Goal: Find specific page/section

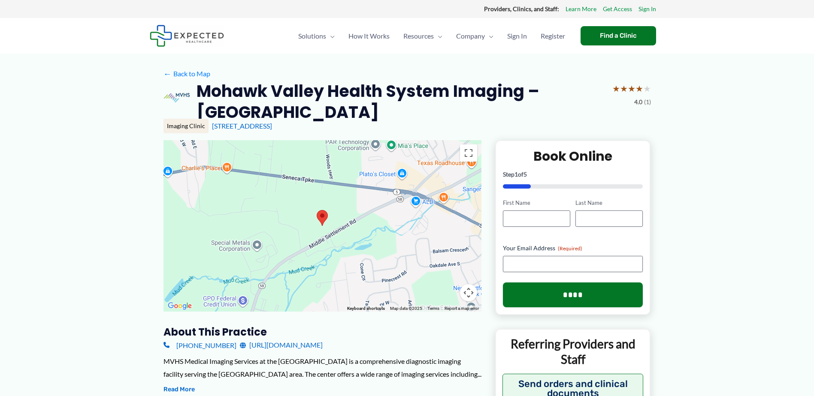
click at [468, 292] on button "Map camera controls" at bounding box center [468, 292] width 17 height 17
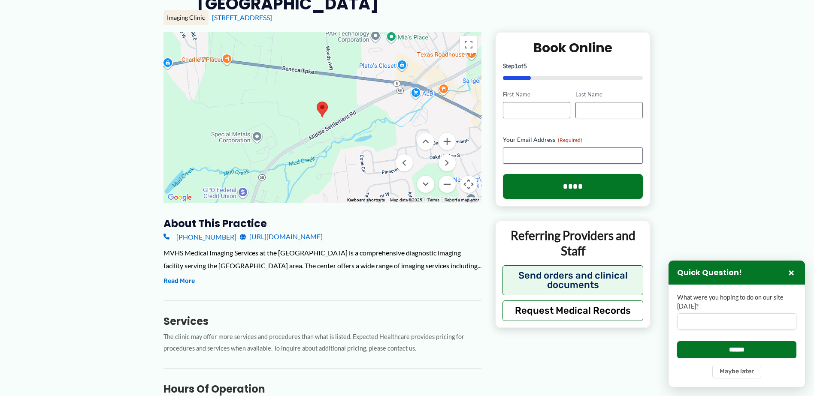
scroll to position [129, 0]
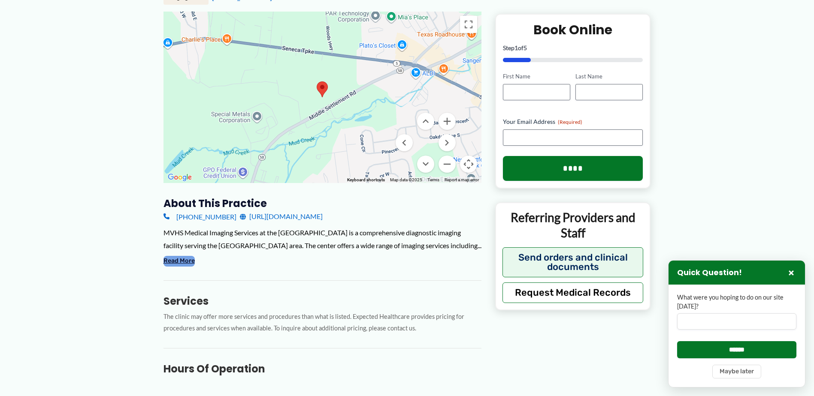
click at [181, 260] on button "Read More" at bounding box center [178, 261] width 31 height 10
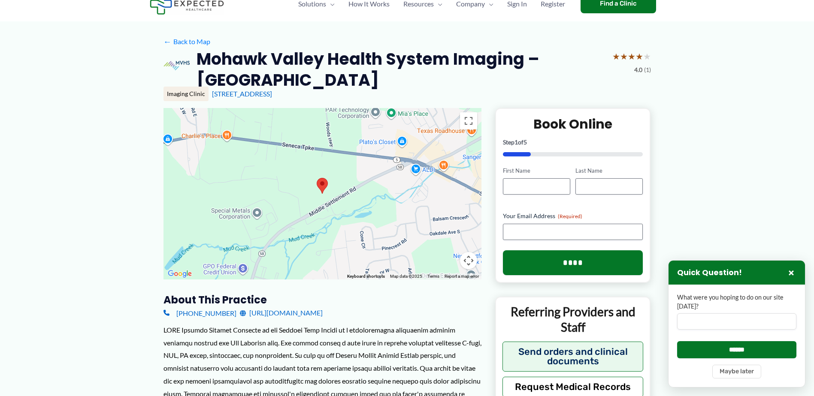
scroll to position [0, 0]
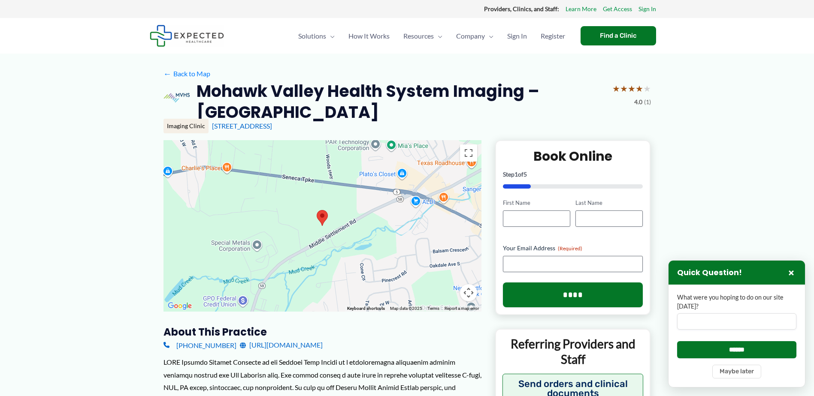
click at [468, 296] on button "Map camera controls" at bounding box center [468, 292] width 17 height 17
click at [446, 250] on button "Zoom in" at bounding box center [446, 250] width 17 height 17
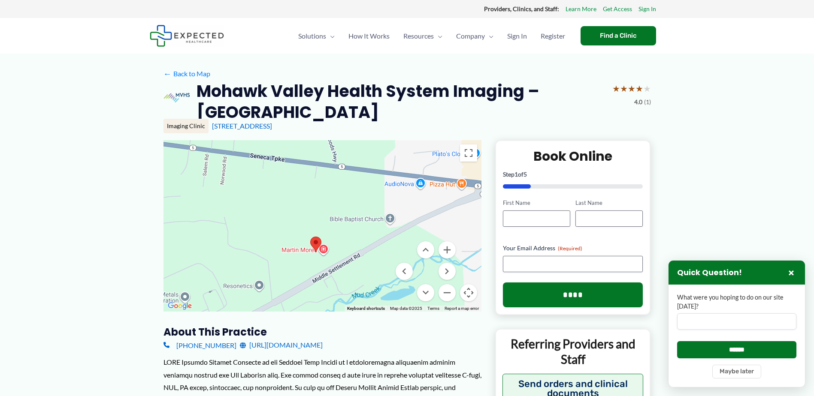
drag, startPoint x: 392, startPoint y: 231, endPoint x: 414, endPoint y: 260, distance: 36.4
click at [387, 257] on div at bounding box center [322, 226] width 318 height 172
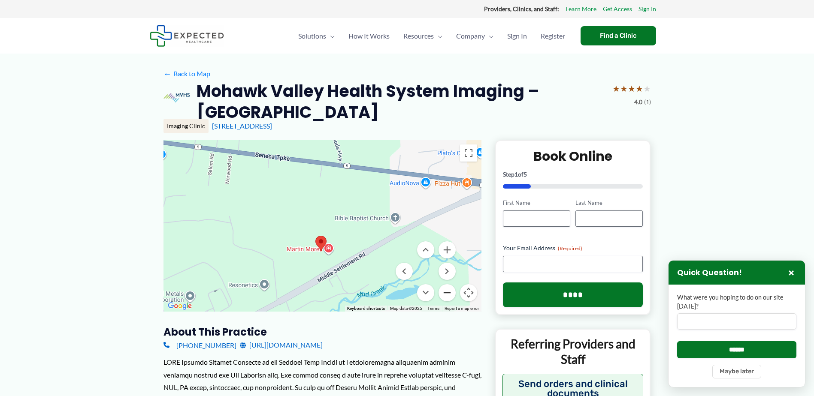
click at [450, 293] on button "Zoom out" at bounding box center [446, 292] width 17 height 17
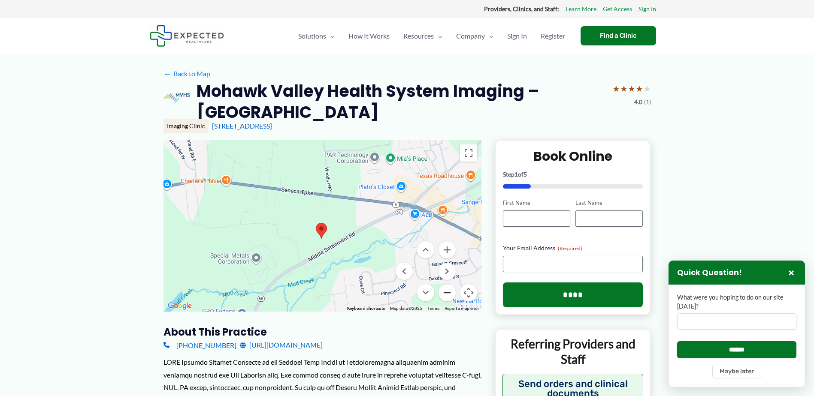
click at [449, 293] on button "Zoom out" at bounding box center [446, 292] width 17 height 17
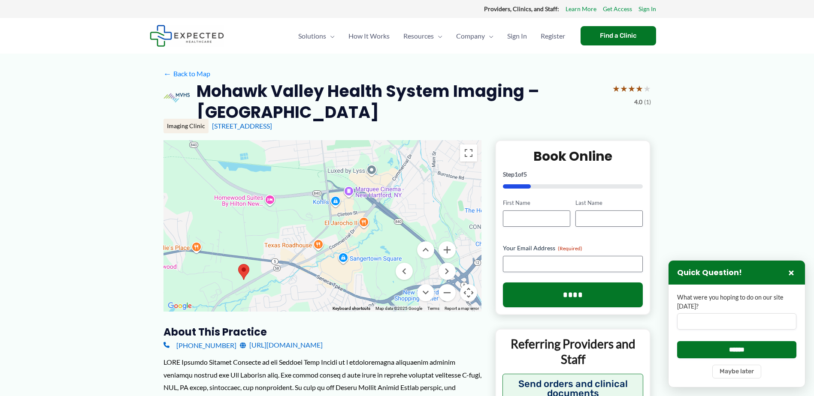
drag, startPoint x: 380, startPoint y: 235, endPoint x: 302, endPoint y: 284, distance: 92.1
click at [302, 284] on div at bounding box center [322, 226] width 318 height 172
click at [444, 249] on button "Zoom in" at bounding box center [446, 250] width 17 height 17
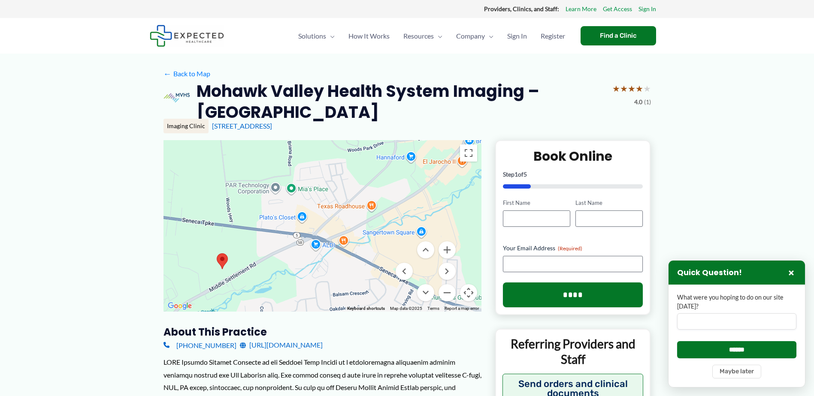
drag, startPoint x: 390, startPoint y: 269, endPoint x: 447, endPoint y: 202, distance: 87.9
click at [447, 202] on div at bounding box center [322, 226] width 318 height 172
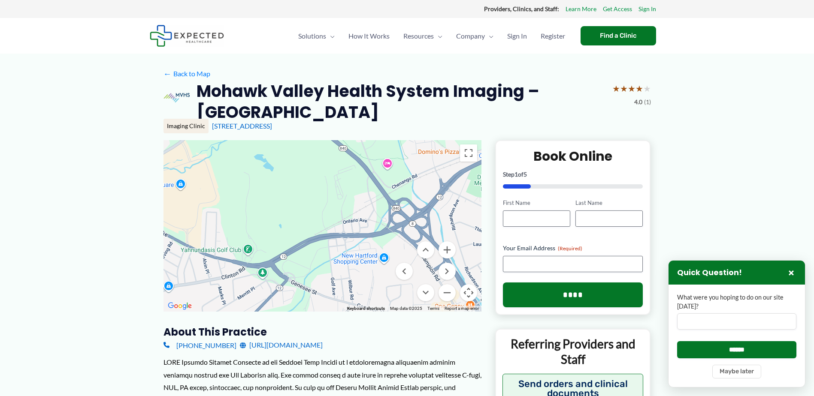
drag, startPoint x: 362, startPoint y: 256, endPoint x: 121, endPoint y: 206, distance: 246.1
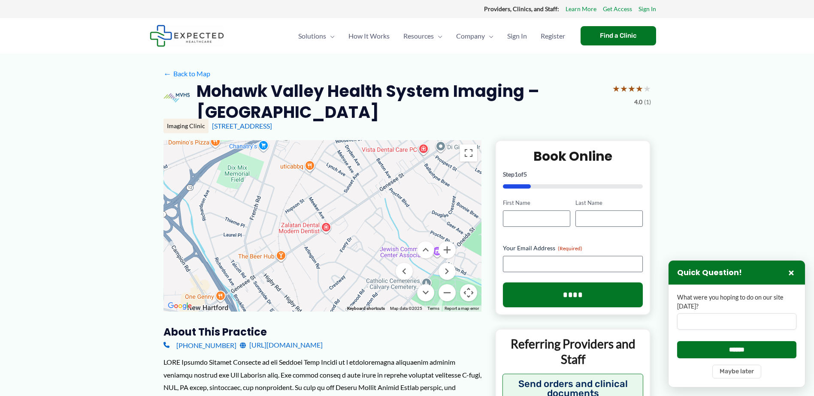
drag, startPoint x: 317, startPoint y: 243, endPoint x: 68, endPoint y: 232, distance: 249.9
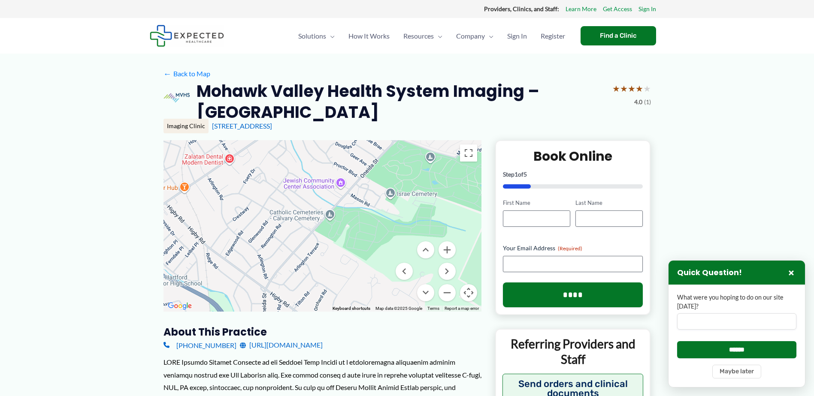
drag, startPoint x: 348, startPoint y: 216, endPoint x: 257, endPoint y: 144, distance: 116.0
click at [257, 144] on div at bounding box center [322, 226] width 318 height 172
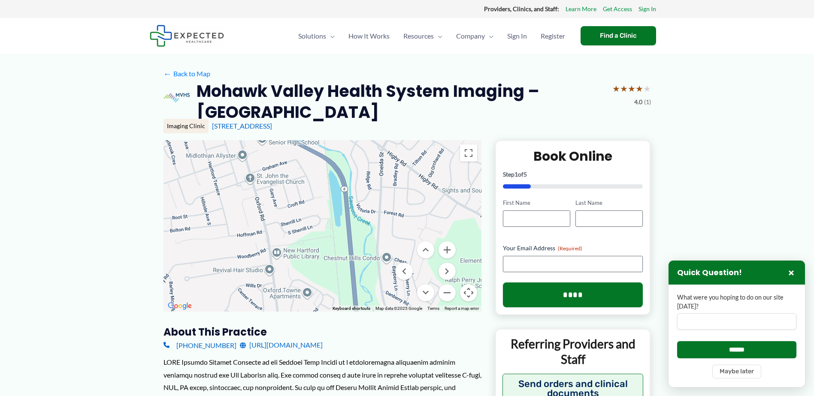
drag, startPoint x: 262, startPoint y: 255, endPoint x: 369, endPoint y: 123, distance: 169.9
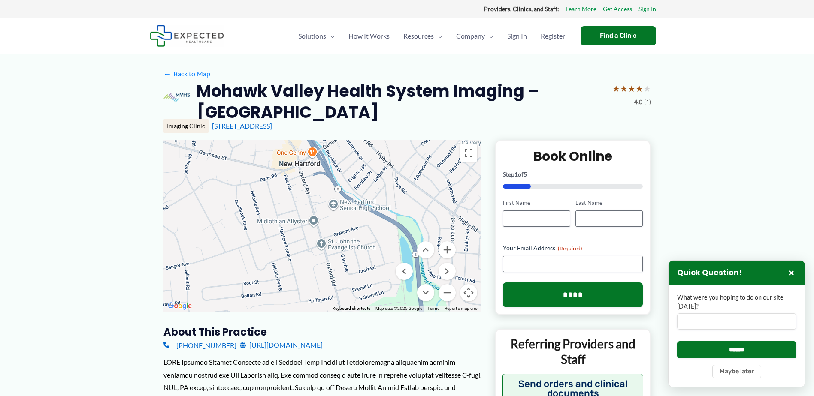
drag, startPoint x: 289, startPoint y: 250, endPoint x: 356, endPoint y: 330, distance: 104.1
